Goal: Communication & Community: Answer question/provide support

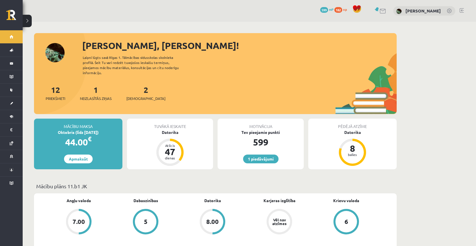
click at [101, 89] on div "1 Neizlasītās ziņas" at bounding box center [96, 93] width 32 height 18
click at [97, 89] on div "1 Neizlasītās ziņas" at bounding box center [96, 93] width 32 height 18
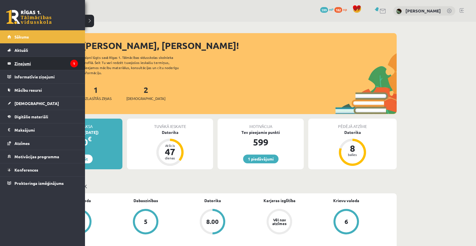
click at [32, 64] on legend "Ziņojumi 1" at bounding box center [45, 63] width 63 height 13
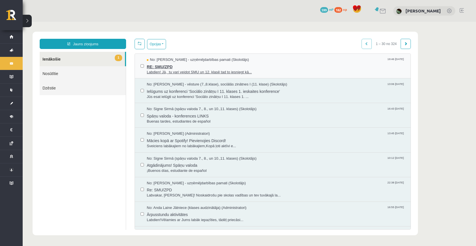
click at [172, 69] on span "RE: SMU/ZPD" at bounding box center [276, 66] width 258 height 7
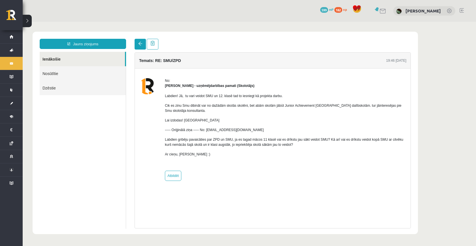
click at [142, 46] on link at bounding box center [139, 44] width 11 height 11
click at [142, 48] on link at bounding box center [139, 44] width 11 height 11
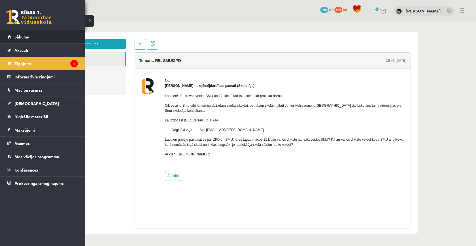
click at [19, 35] on span "Sākums" at bounding box center [21, 36] width 14 height 5
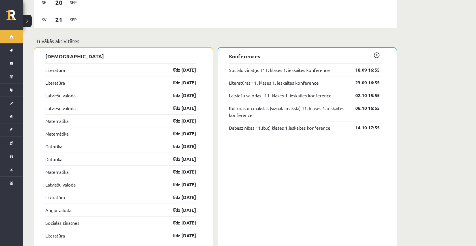
scroll to position [483, 0]
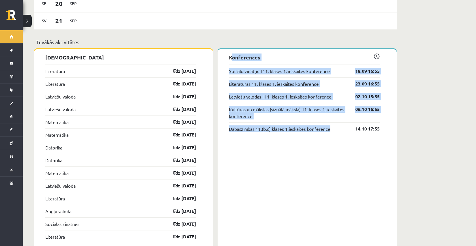
drag, startPoint x: 284, startPoint y: 161, endPoint x: 229, endPoint y: 50, distance: 123.4
click at [229, 50] on div "Konferences Sociālo zinātņu I 11. klases 1. ieskaites konference 18.09 16:55 Li…" at bounding box center [306, 196] width 179 height 294
click at [229, 53] on p "Konferences" at bounding box center [304, 57] width 151 height 8
drag, startPoint x: 229, startPoint y: 50, endPoint x: 382, endPoint y: 158, distance: 187.7
click at [382, 158] on div "Konferences Sociālo zinātņu I 11. klases 1. ieskaites konference 18.09 16:55 Li…" at bounding box center [306, 196] width 179 height 294
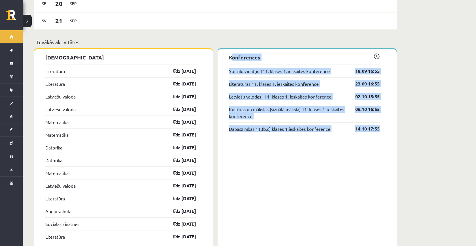
click at [382, 158] on div "Konferences Sociālo zinātņu I 11. klases 1. ieskaites konference 18.09 16:55 Li…" at bounding box center [306, 196] width 179 height 294
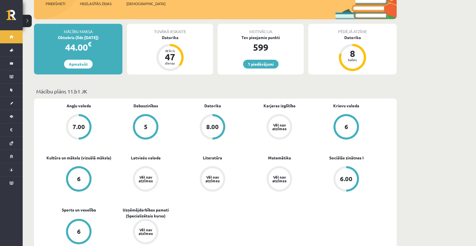
scroll to position [95, 0]
